Goal: Navigation & Orientation: Find specific page/section

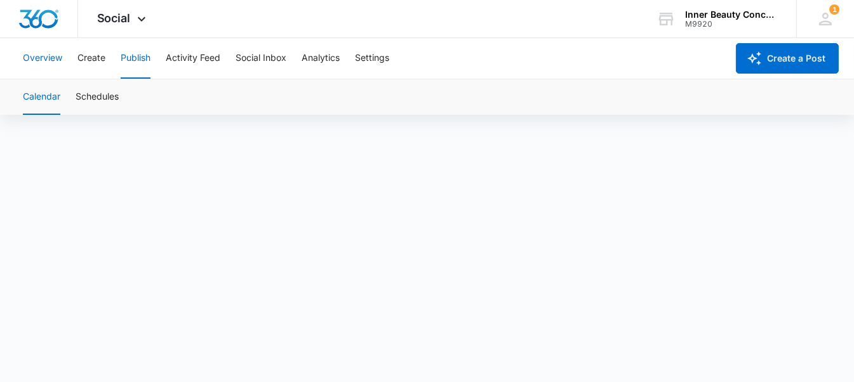
click at [47, 49] on button "Overview" at bounding box center [42, 58] width 39 height 41
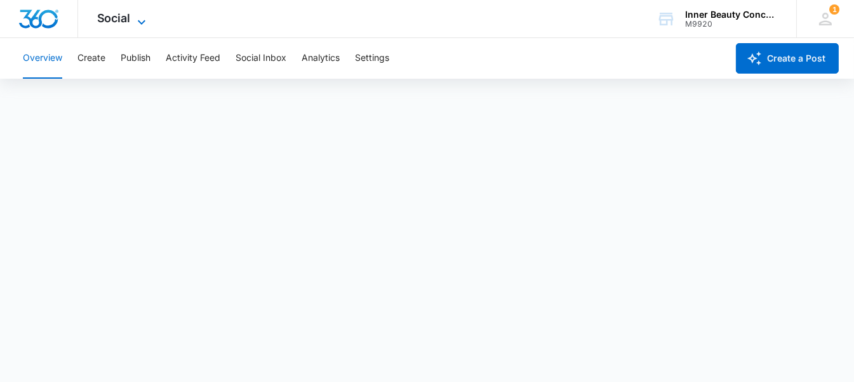
click at [121, 22] on span "Social" at bounding box center [114, 17] width 34 height 13
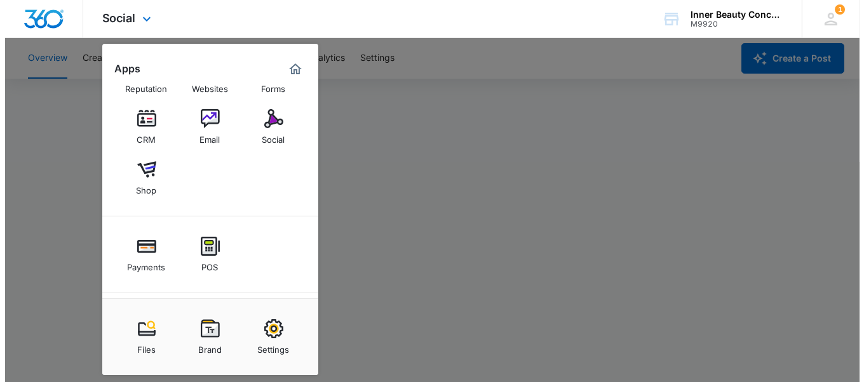
scroll to position [49, 0]
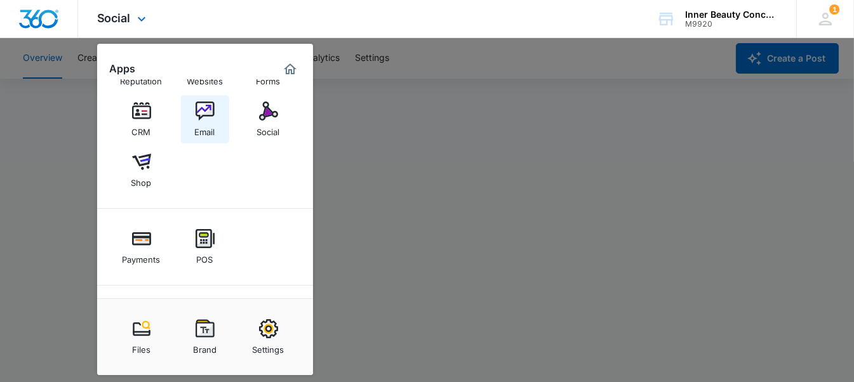
click at [212, 117] on img at bounding box center [205, 111] width 19 height 19
